Goal: Check status: Check status

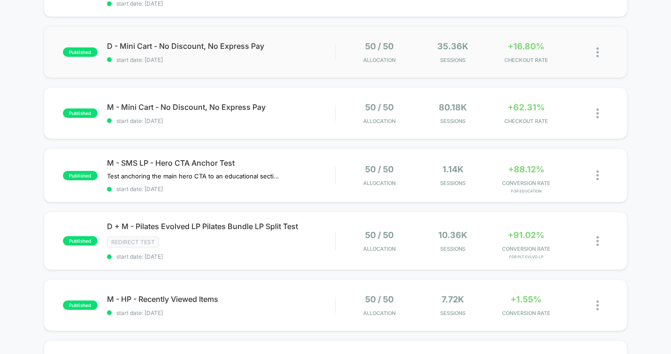
scroll to position [140, 0]
click at [331, 254] on span "start date: [DATE]" at bounding box center [221, 256] width 228 height 7
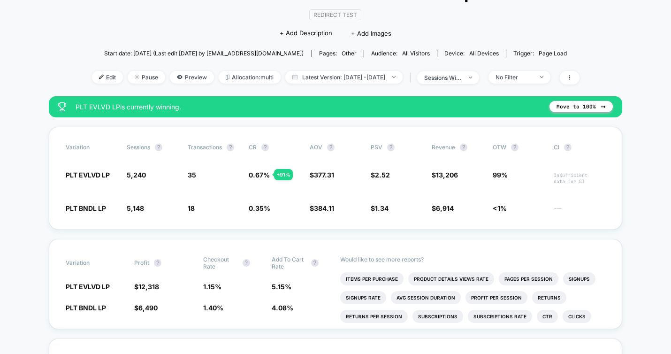
scroll to position [78, 0]
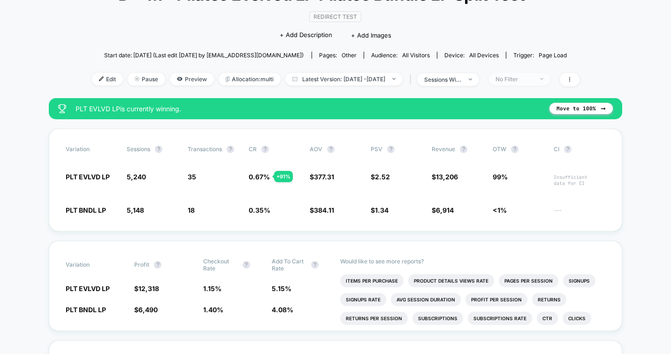
click at [531, 79] on div "No Filter" at bounding box center [515, 79] width 38 height 7
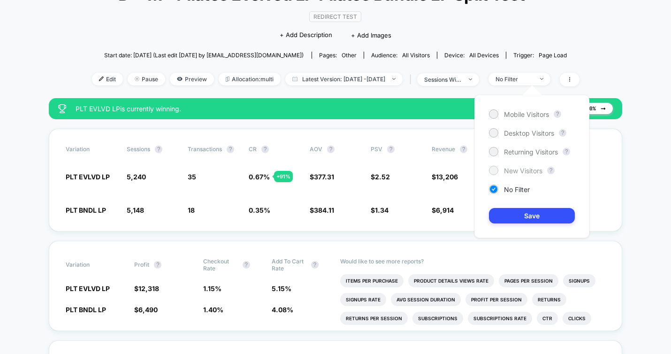
click at [519, 170] on span "New Visitors" at bounding box center [523, 171] width 38 height 8
click at [522, 215] on button "Save" at bounding box center [532, 215] width 86 height 15
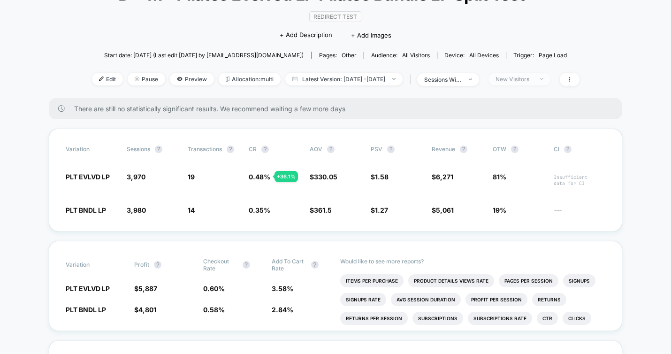
click at [528, 76] on div "New Visitors" at bounding box center [515, 79] width 38 height 7
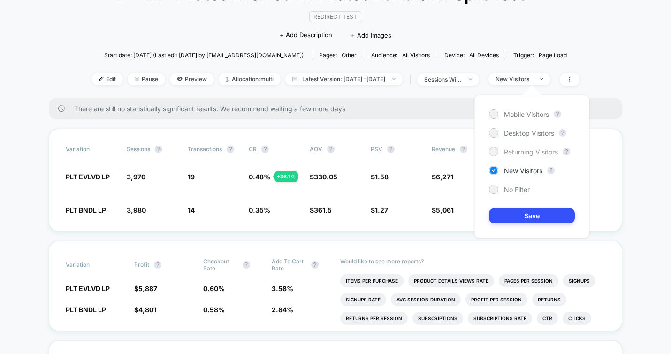
click at [501, 154] on div "Returning Visitors" at bounding box center [523, 151] width 69 height 9
click at [522, 216] on button "Save" at bounding box center [532, 215] width 86 height 15
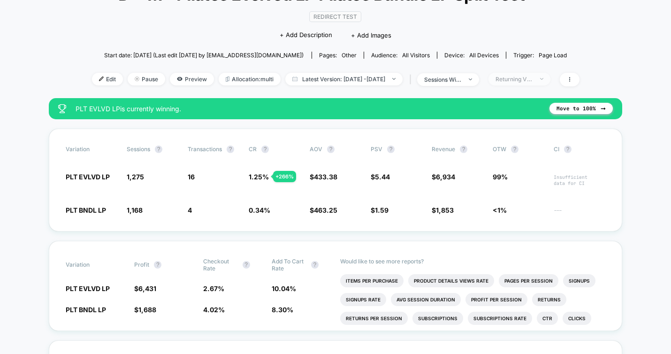
click at [529, 83] on span "Returning Visitors" at bounding box center [520, 79] width 62 height 13
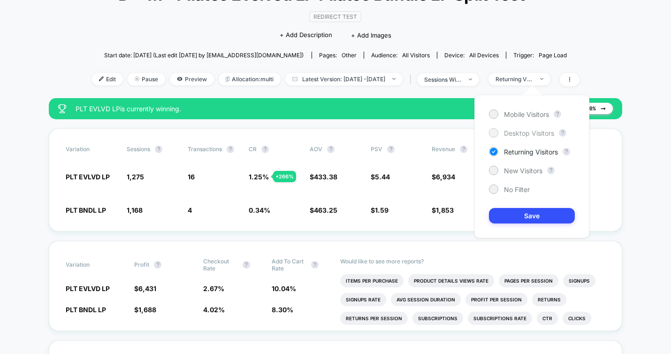
click at [523, 129] on span "Desktop Visitors" at bounding box center [529, 133] width 50 height 8
click at [515, 214] on button "Save" at bounding box center [532, 215] width 86 height 15
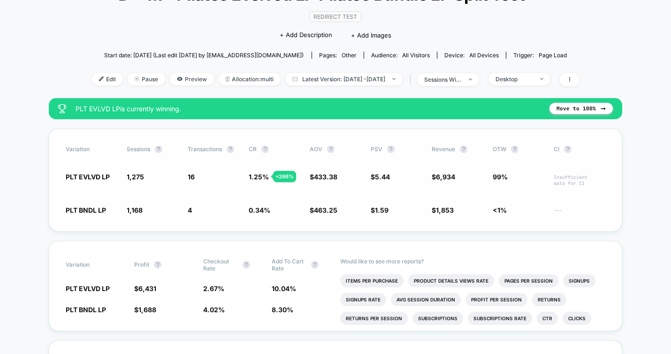
scroll to position [80, 0]
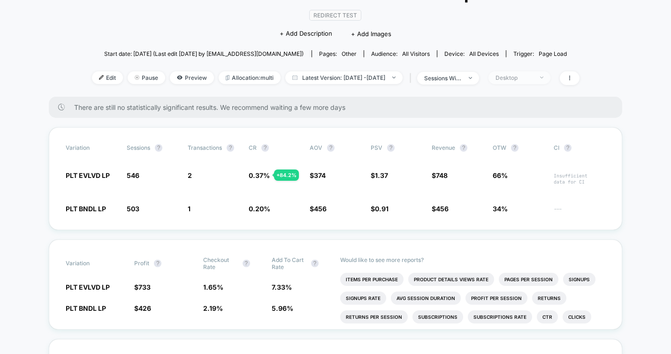
click at [540, 73] on span "Desktop" at bounding box center [520, 77] width 62 height 13
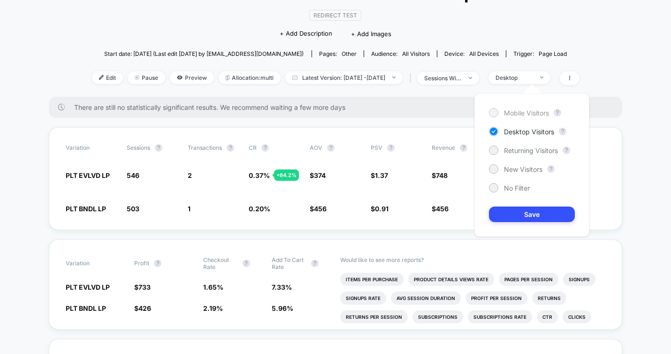
click at [525, 114] on span "Mobile Visitors" at bounding box center [526, 113] width 45 height 8
click at [531, 214] on button "Save" at bounding box center [532, 214] width 86 height 15
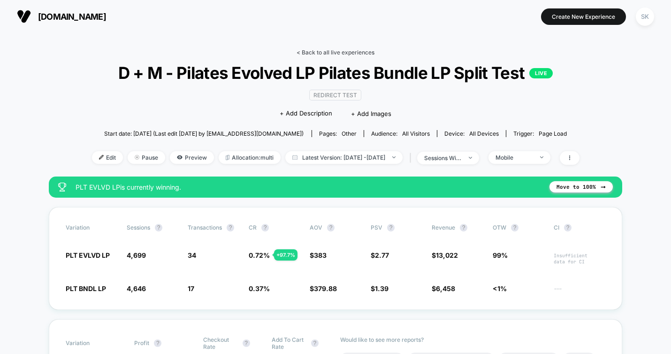
click at [333, 50] on link "< Back to all live experiences" at bounding box center [336, 52] width 78 height 7
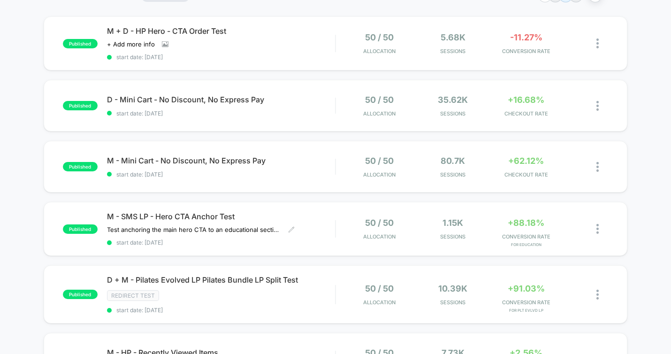
scroll to position [77, 0]
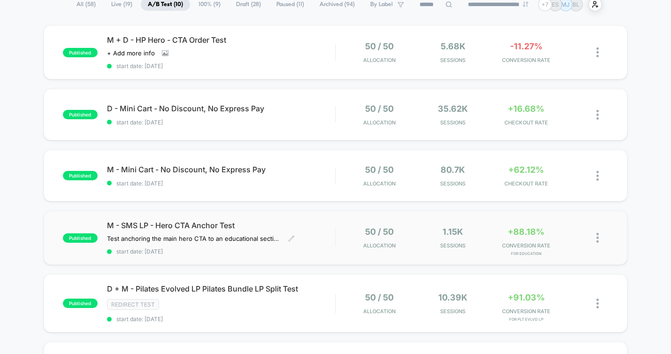
click at [256, 227] on span "M - SMS LP - Hero CTA Anchor Test" at bounding box center [221, 225] width 228 height 9
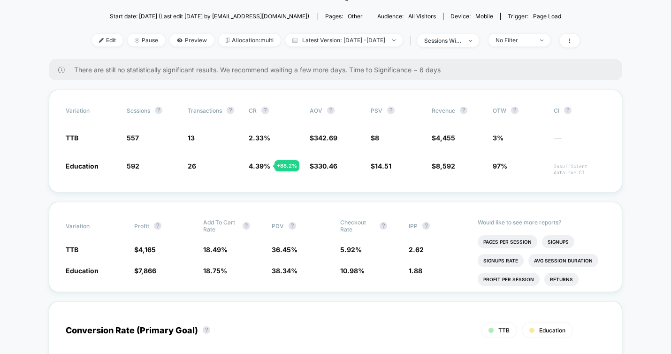
scroll to position [121, 0]
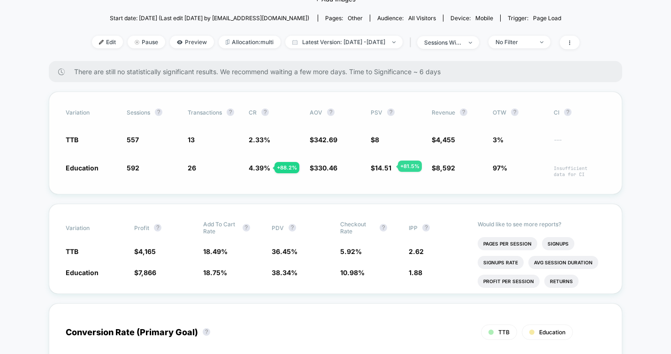
click at [387, 166] on span "14.51" at bounding box center [383, 168] width 16 height 8
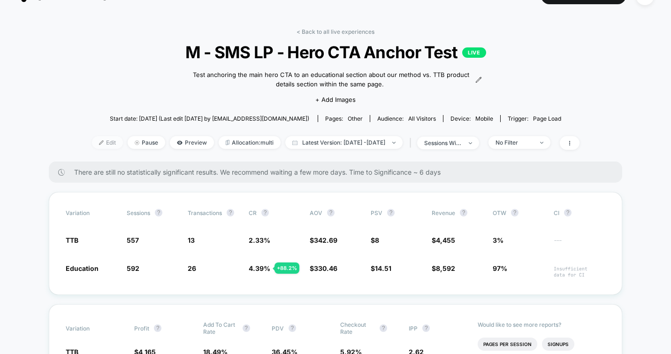
scroll to position [0, 0]
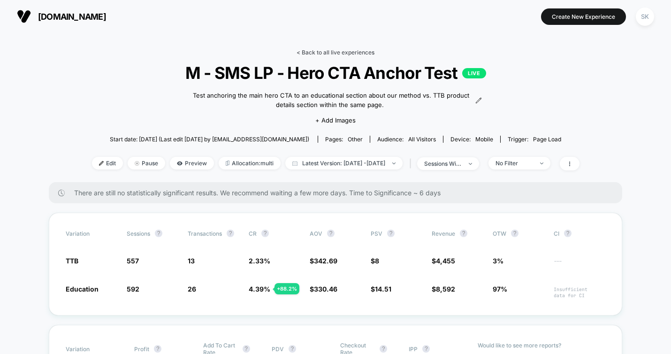
click at [349, 49] on link "< Back to all live experiences" at bounding box center [336, 52] width 78 height 7
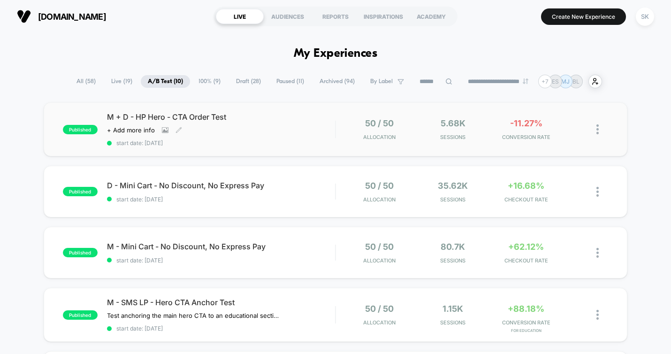
click at [266, 138] on div "M + D - HP Hero - CTA Order Test Click to view images Click to edit experience …" at bounding box center [221, 129] width 228 height 34
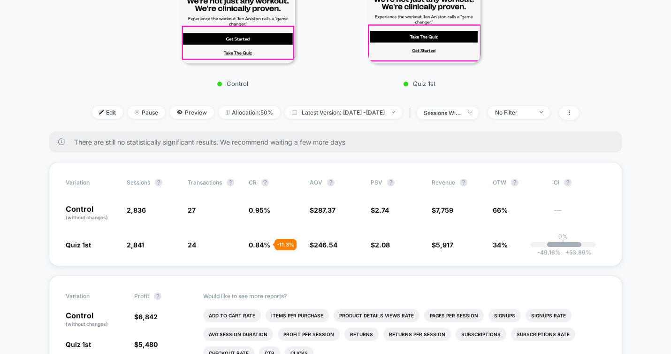
scroll to position [225, 0]
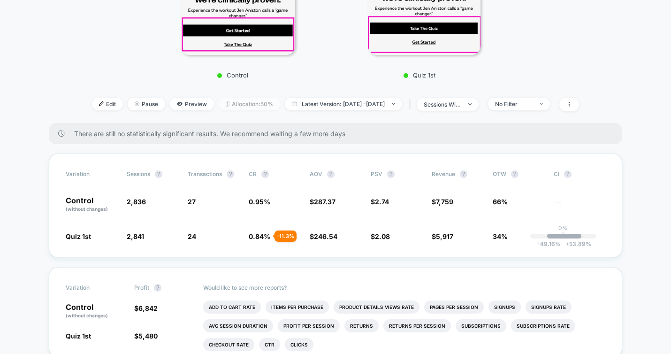
click at [248, 107] on span "Allocation: 50%" at bounding box center [250, 104] width 62 height 13
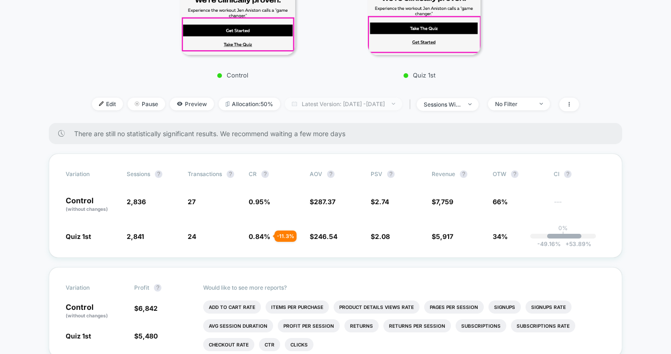
click at [303, 107] on span "Latest Version: [DATE] - [DATE]" at bounding box center [343, 104] width 117 height 13
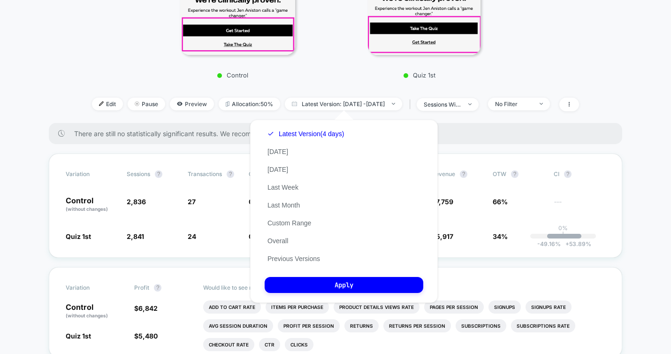
click at [304, 263] on div "Latest Version (4 days) [DATE] [DATE] Last Week Last Month Custom Range Overall…" at bounding box center [306, 196] width 82 height 143
click at [304, 258] on button "Previous Versions" at bounding box center [294, 258] width 58 height 8
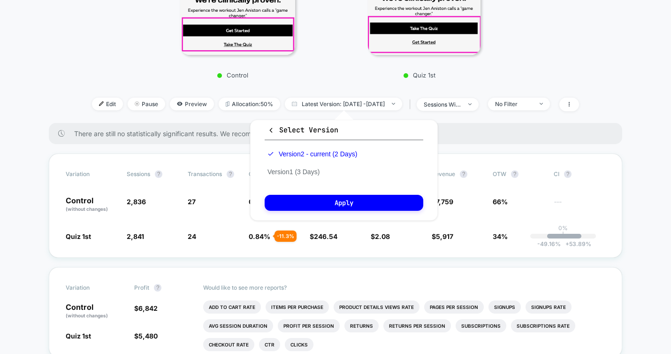
click at [309, 166] on div "Version 2 - current (2 Days) Version 1 (3 Days)" at bounding box center [312, 163] width 95 height 36
click at [306, 172] on button "Version 1 (3 Days)" at bounding box center [294, 172] width 58 height 8
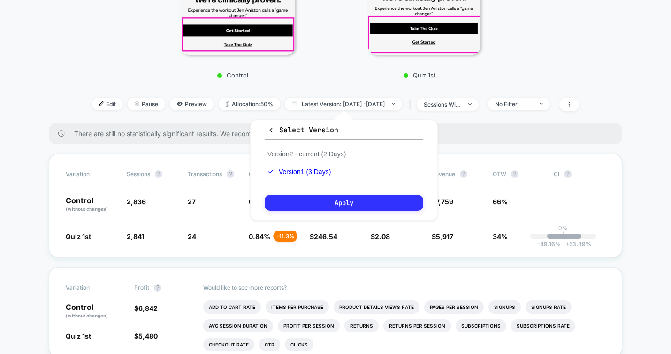
click at [308, 204] on button "Apply" at bounding box center [344, 203] width 159 height 16
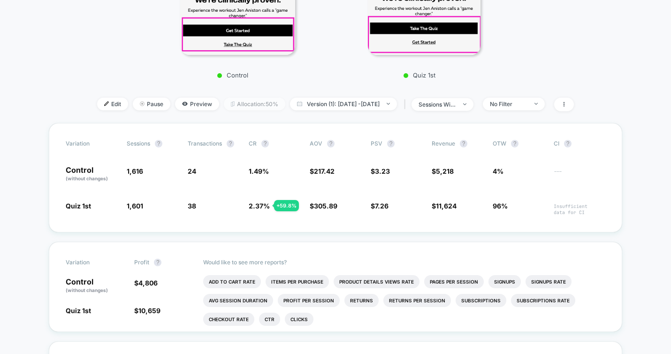
click at [224, 102] on span "Allocation: 50%" at bounding box center [255, 104] width 62 height 13
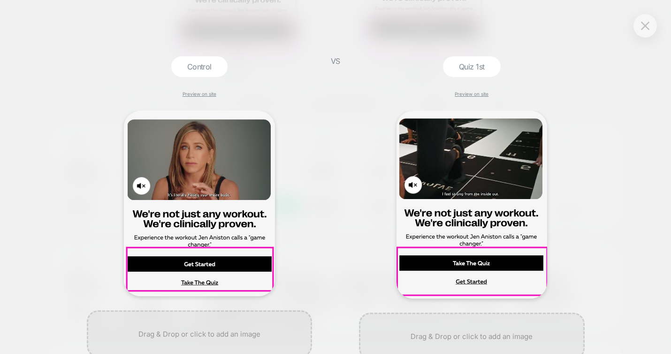
click at [636, 23] on div at bounding box center [645, 25] width 23 height 23
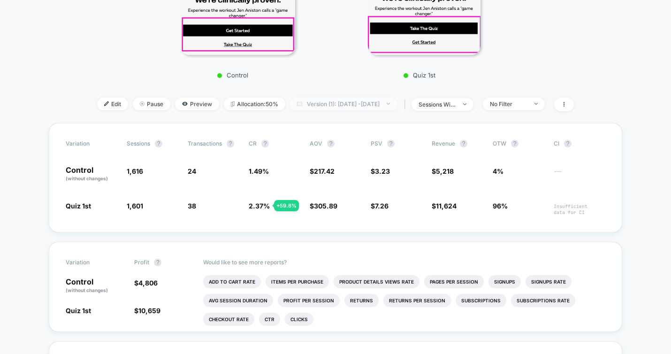
click at [339, 106] on span "Version (1): [DATE] - [DATE]" at bounding box center [343, 104] width 107 height 13
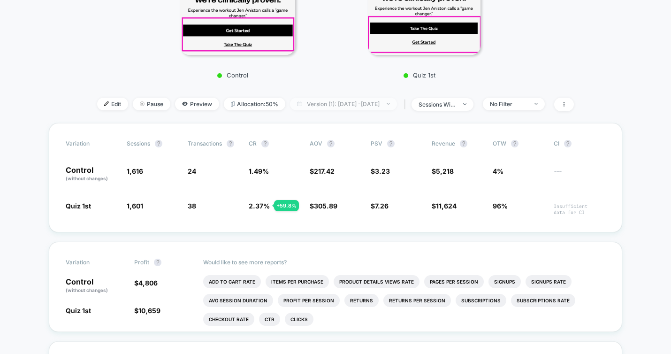
click at [338, 108] on span "Version (1): [DATE] - [DATE]" at bounding box center [343, 104] width 107 height 13
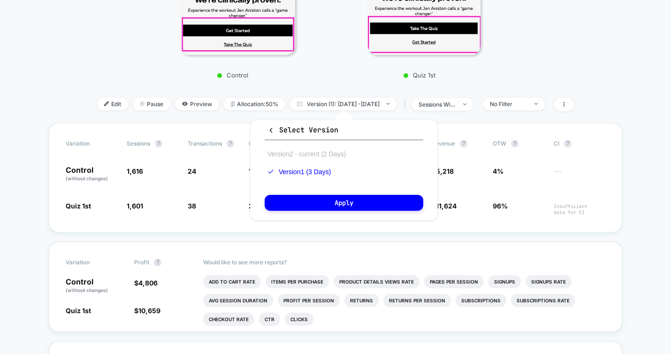
click at [326, 156] on button "Version 2 - current (2 Days)" at bounding box center [307, 154] width 84 height 8
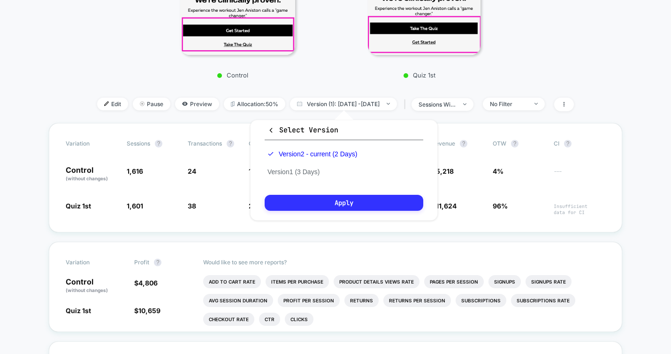
click at [338, 202] on button "Apply" at bounding box center [344, 203] width 159 height 16
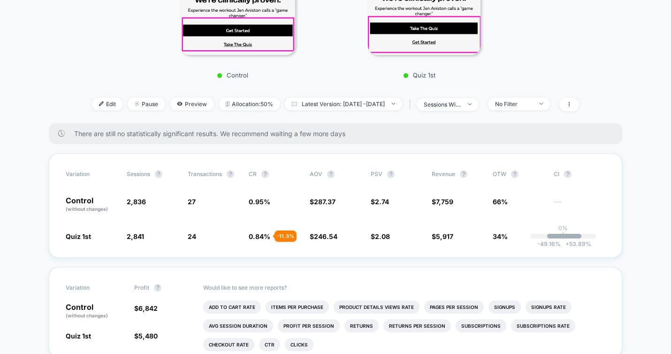
click at [101, 204] on p "Control (without changes)" at bounding box center [92, 205] width 52 height 16
click at [183, 104] on span "Preview" at bounding box center [192, 104] width 44 height 13
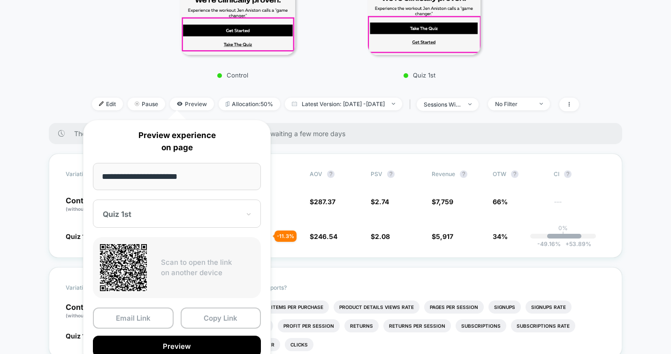
click at [162, 203] on div "Quiz 1st" at bounding box center [177, 214] width 168 height 28
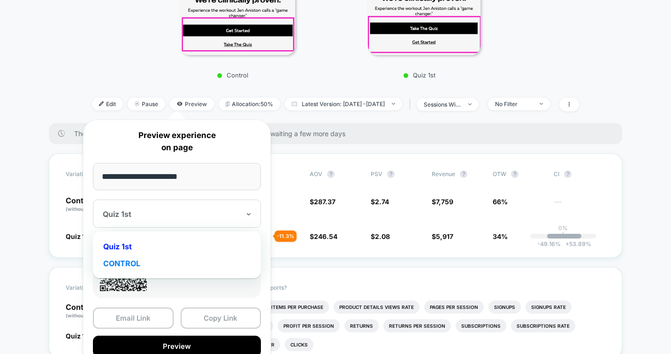
click at [132, 266] on div "CONTROL" at bounding box center [177, 263] width 159 height 17
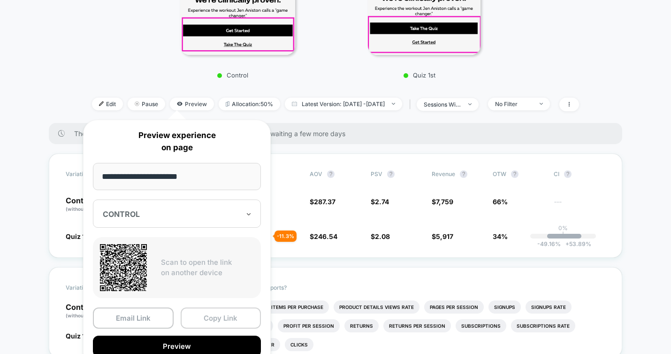
click at [210, 319] on button "Copy Link" at bounding box center [221, 318] width 81 height 21
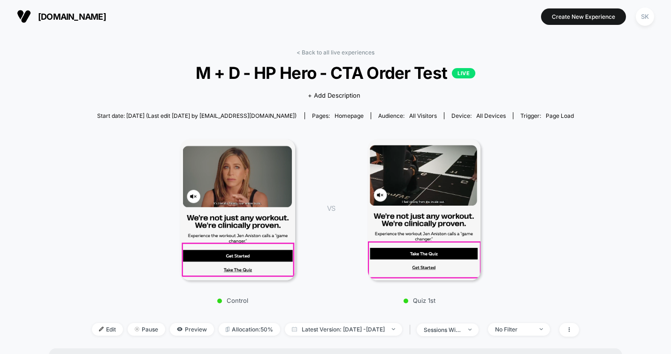
click at [349, 53] on link "< Back to all live experiences" at bounding box center [336, 52] width 78 height 7
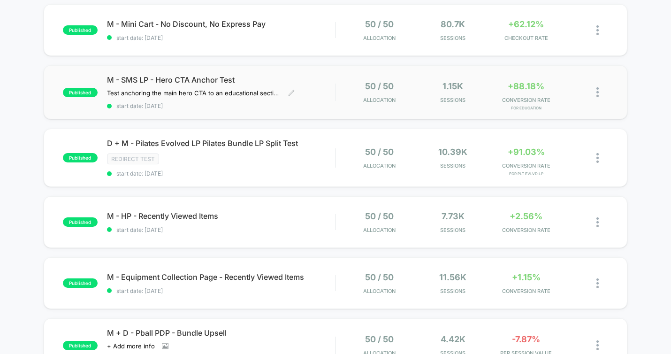
scroll to position [201, 0]
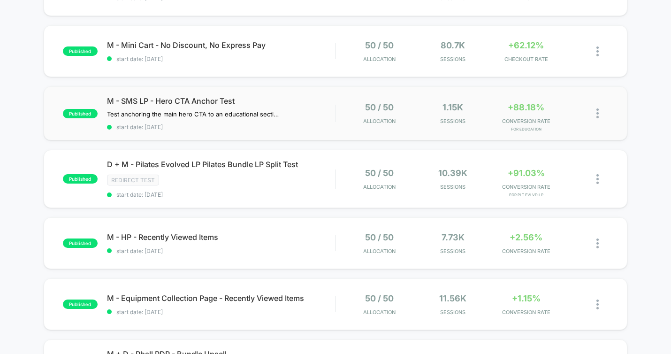
click at [262, 96] on div "published M - SMS LP - Hero CTA Anchor Test Test anchoring the main hero CTA to…" at bounding box center [336, 113] width 584 height 54
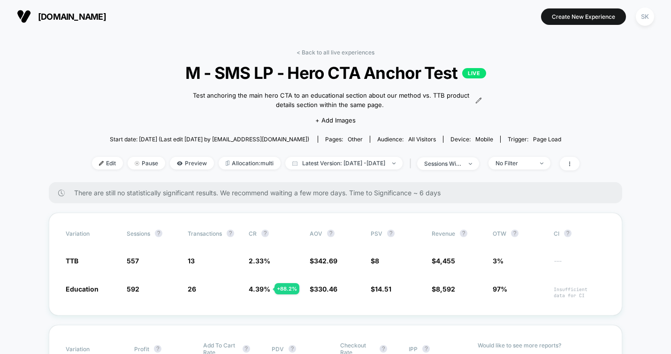
click at [337, 56] on div "< Back to all live experiences M - SMS LP - Hero CTA Anchor Test LIVE Test anch…" at bounding box center [336, 115] width 488 height 133
click at [337, 52] on link "< Back to all live experiences" at bounding box center [336, 52] width 78 height 7
